Goal: Download file/media

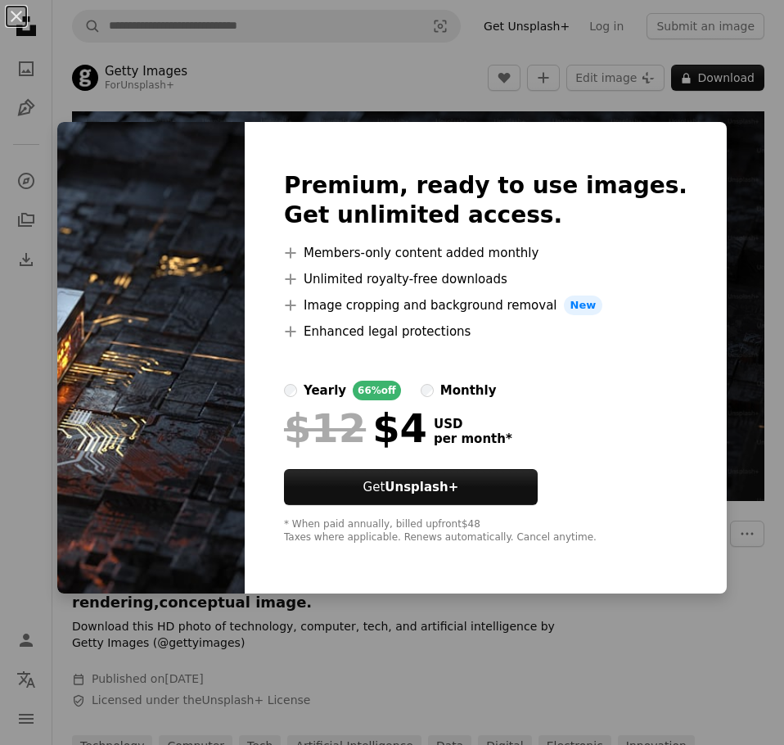
click at [765, 204] on div "An X shape Premium, ready to use images. Get unlimited access. A plus sign Memb…" at bounding box center [392, 372] width 784 height 745
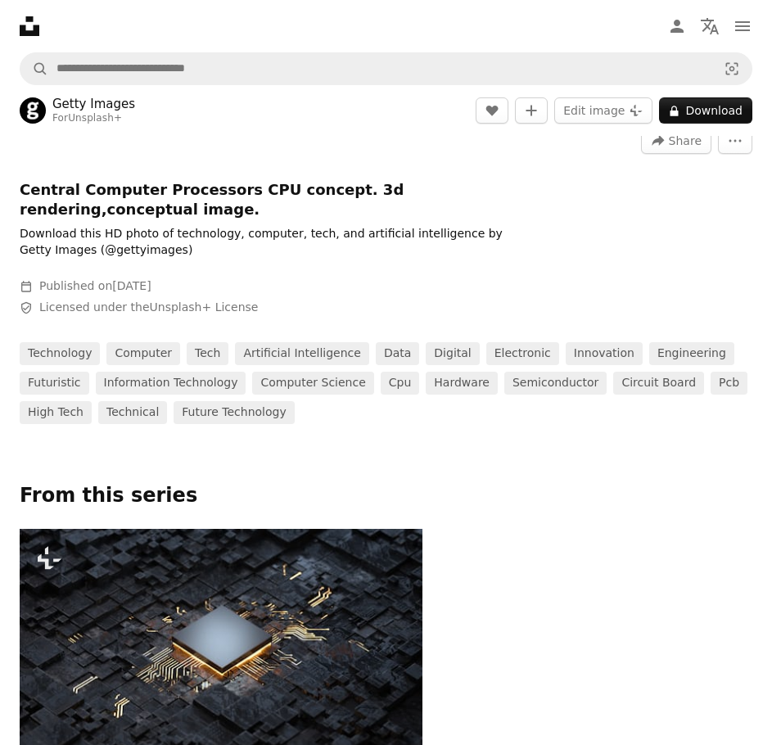
scroll to position [327, 0]
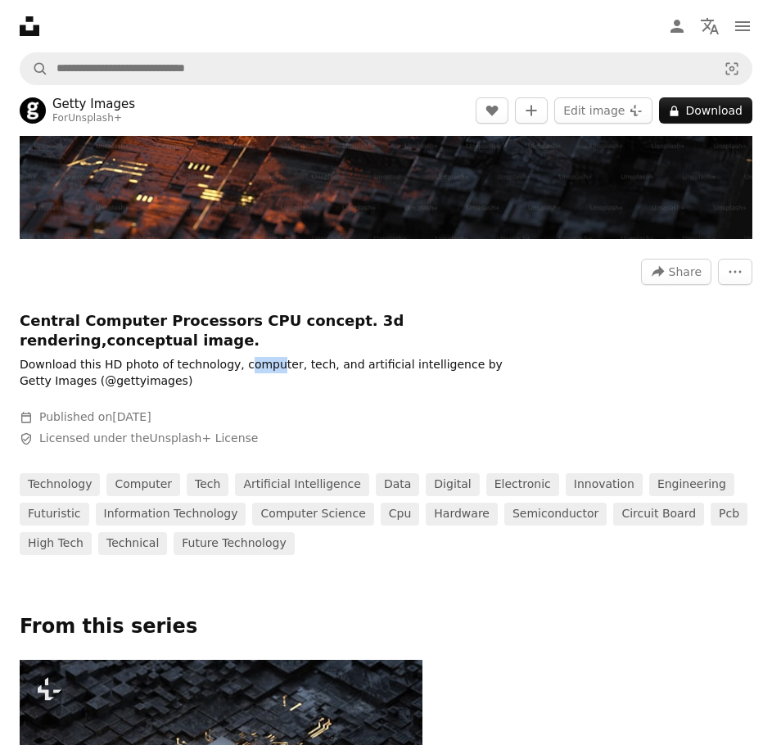
click at [391, 357] on p "Download this HD photo of technology, computer, tech, and artificial intelligen…" at bounding box center [265, 373] width 491 height 33
click at [393, 357] on p "Download this HD photo of technology, computer, tech, and artificial intelligen…" at bounding box center [265, 373] width 491 height 33
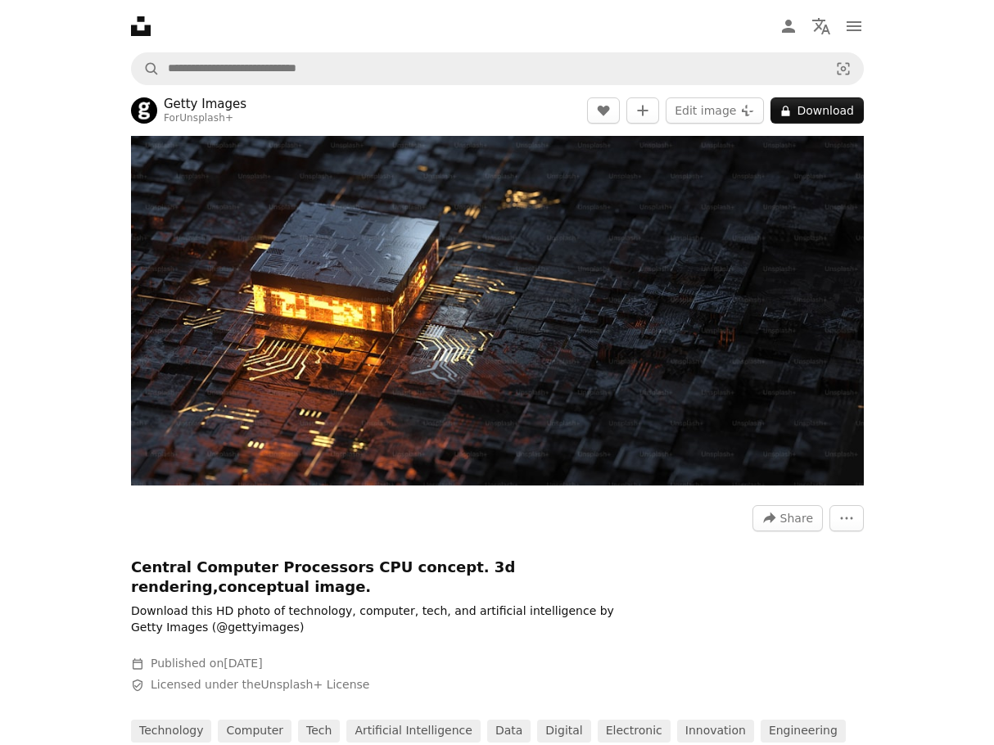
scroll to position [0, 0]
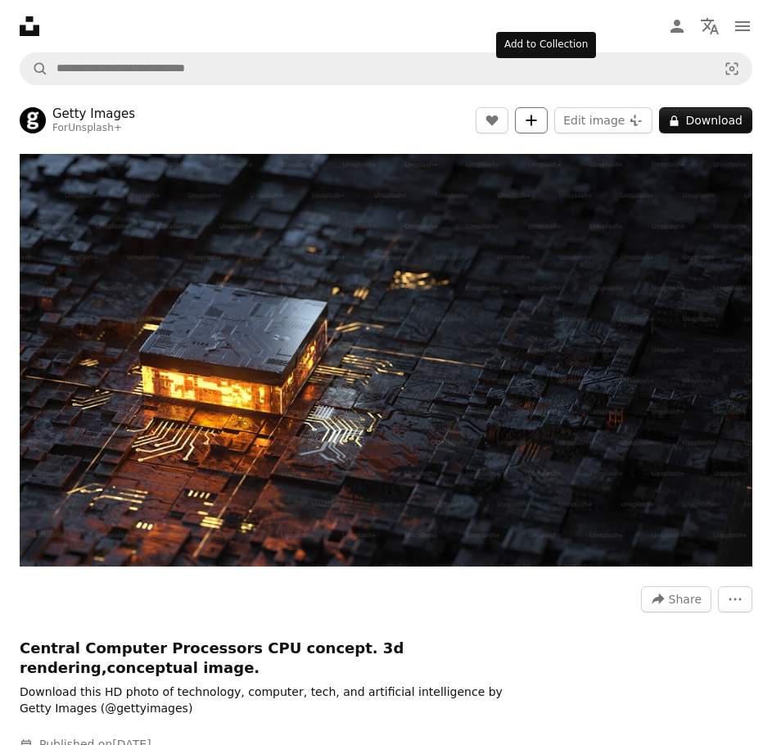
click at [529, 107] on button "A plus sign" at bounding box center [531, 120] width 33 height 26
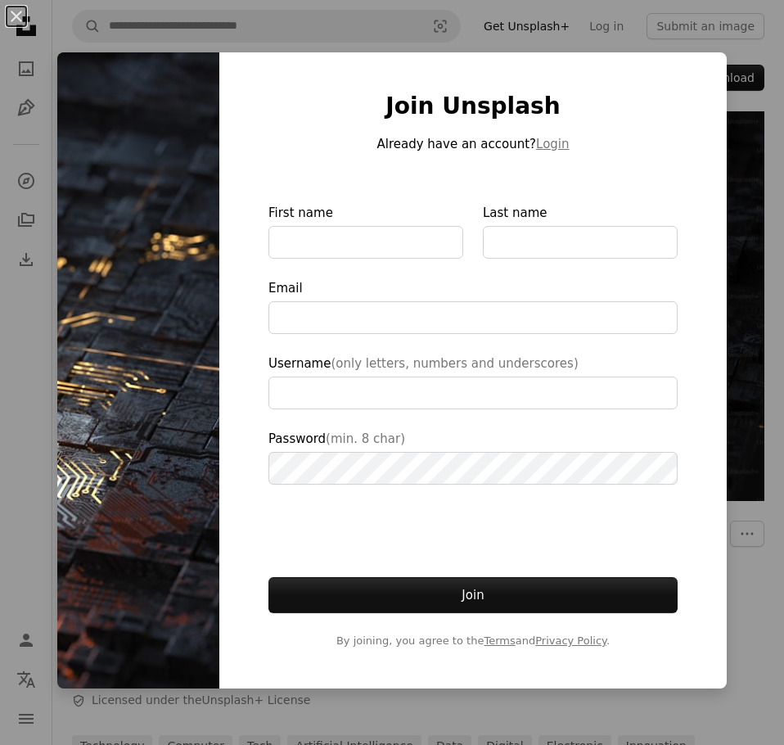
click at [707, 205] on div "Join Unsplash Already have an account? Login First name Last name Email Usernam…" at bounding box center [473, 370] width 508 height 636
click at [722, 195] on div "An X shape Join Unsplash Already have an account? Login First name Last name Em…" at bounding box center [392, 372] width 784 height 745
